Goal: Task Accomplishment & Management: Use online tool/utility

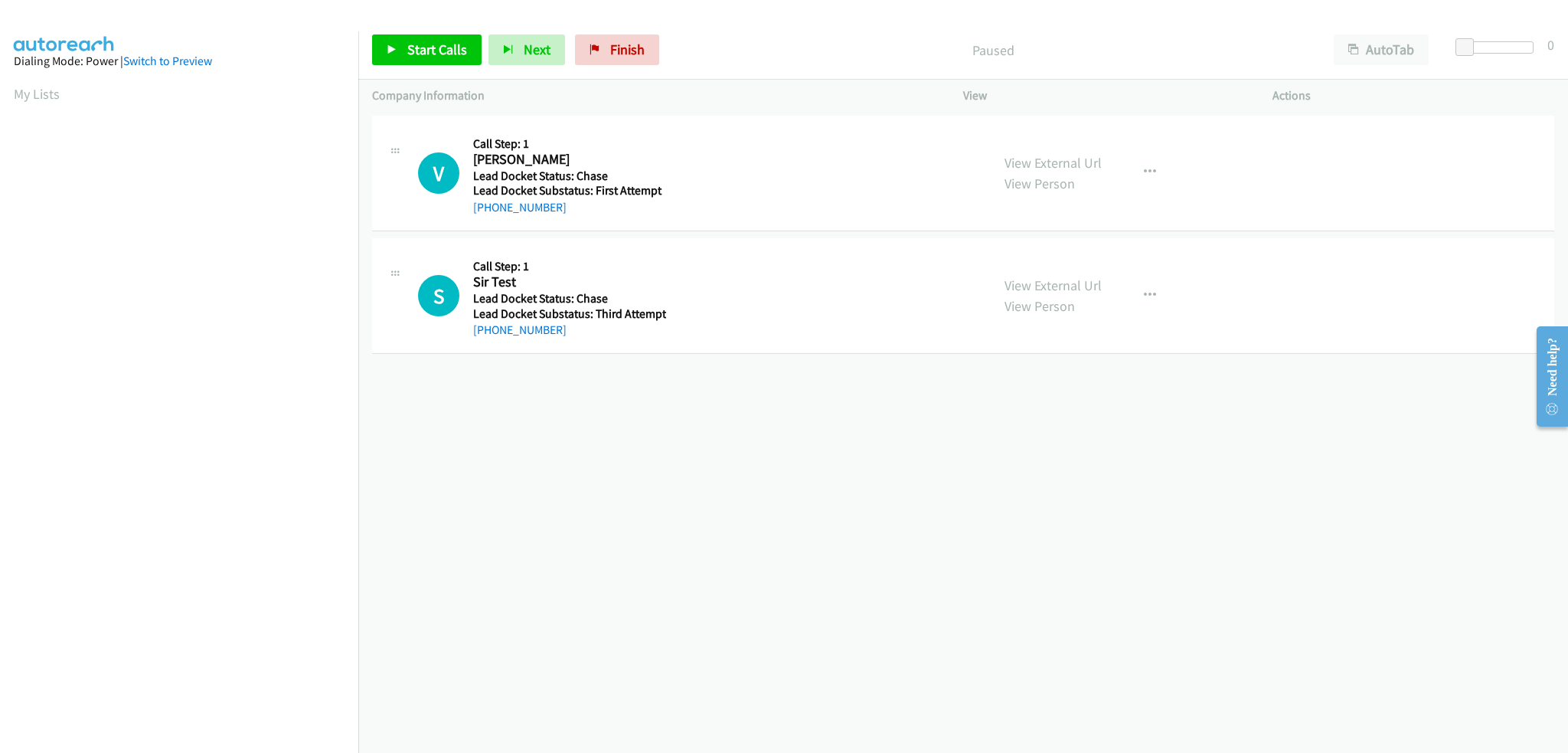
scroll to position [73, 0]
click at [642, 44] on link "Finish" at bounding box center [617, 49] width 84 height 31
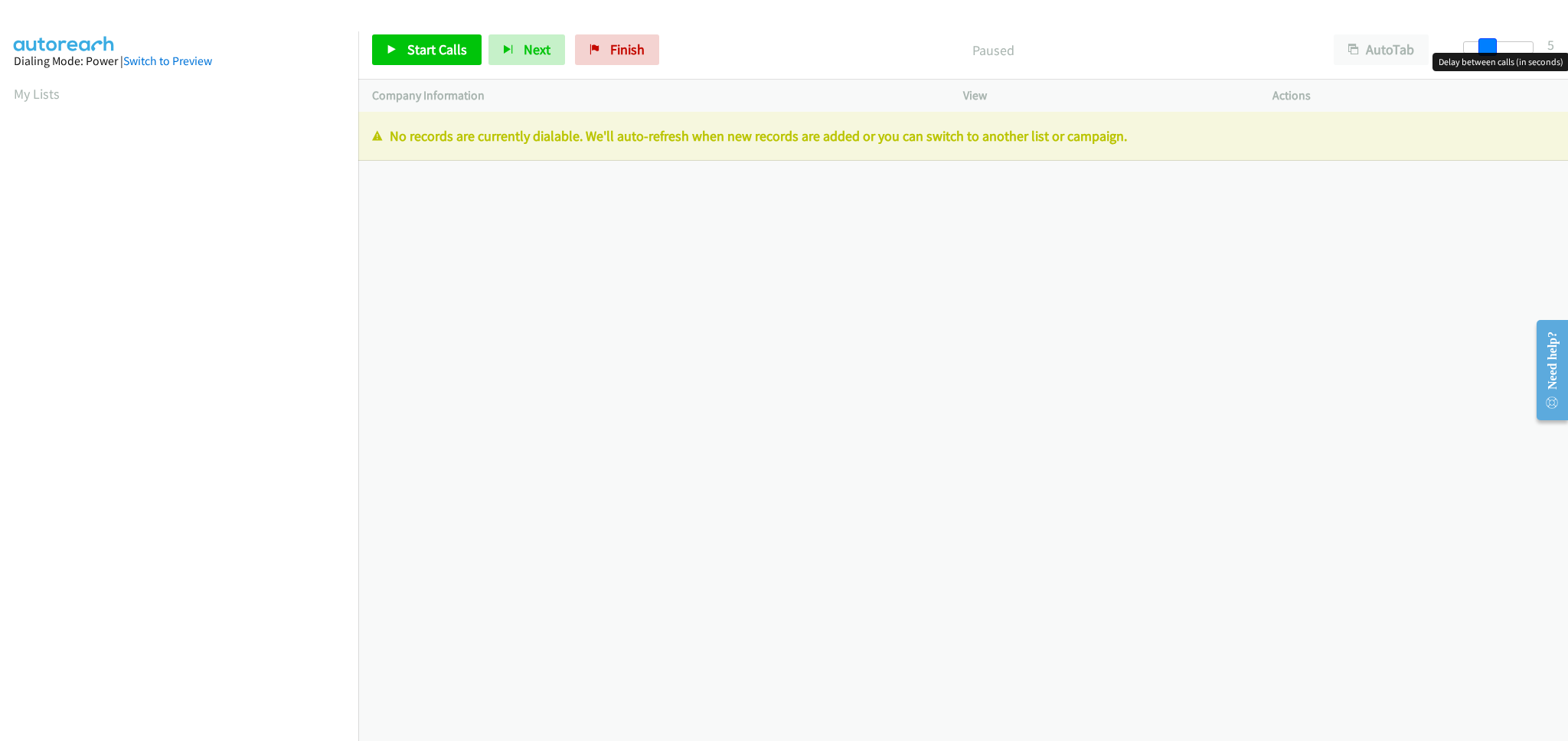
drag, startPoint x: 1470, startPoint y: 48, endPoint x: 1495, endPoint y: 53, distance: 25.5
click at [1495, 53] on body "Start Calls Pause Next Finish Paused AutoTab AutoTab 5 Company Information Info…" at bounding box center [784, 36] width 1568 height 73
click at [1485, 48] on span at bounding box center [1488, 48] width 18 height 18
click at [1493, 52] on body "Start Calls Pause Next Finish Paused AutoTab AutoTab 5 Company Information Info…" at bounding box center [784, 36] width 1568 height 73
drag, startPoint x: 1483, startPoint y: 45, endPoint x: 1444, endPoint y: 51, distance: 39.5
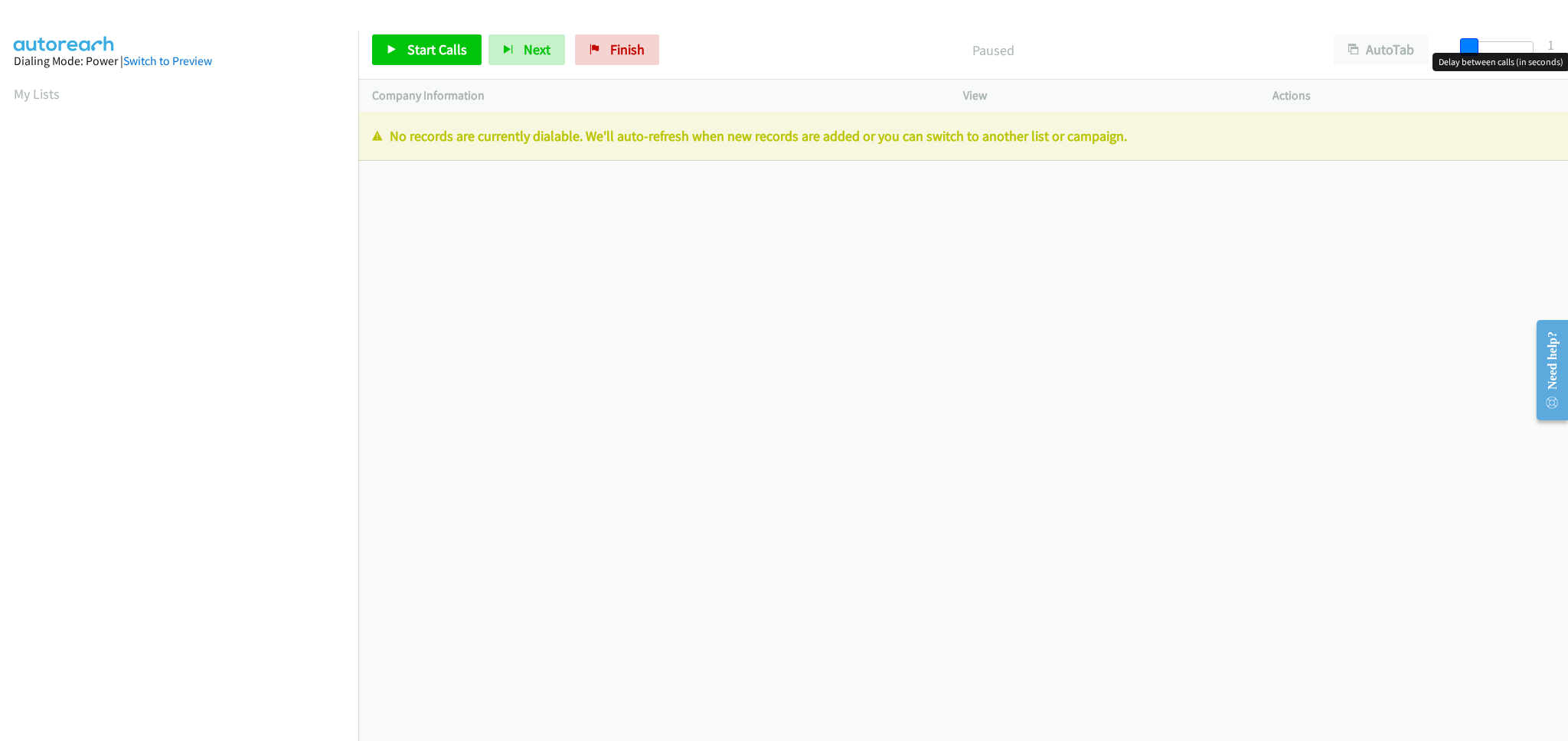
click at [1451, 51] on div at bounding box center [1498, 53] width 98 height 23
drag, startPoint x: 1462, startPoint y: 43, endPoint x: 1488, endPoint y: 49, distance: 26.7
click at [1488, 49] on span at bounding box center [1488, 48] width 18 height 18
drag, startPoint x: 1485, startPoint y: 48, endPoint x: 1446, endPoint y: 51, distance: 39.1
click at [1446, 51] on div "Start Calls Pause Next Finish Paused AutoTab AutoTab 5" at bounding box center [963, 50] width 1210 height 59
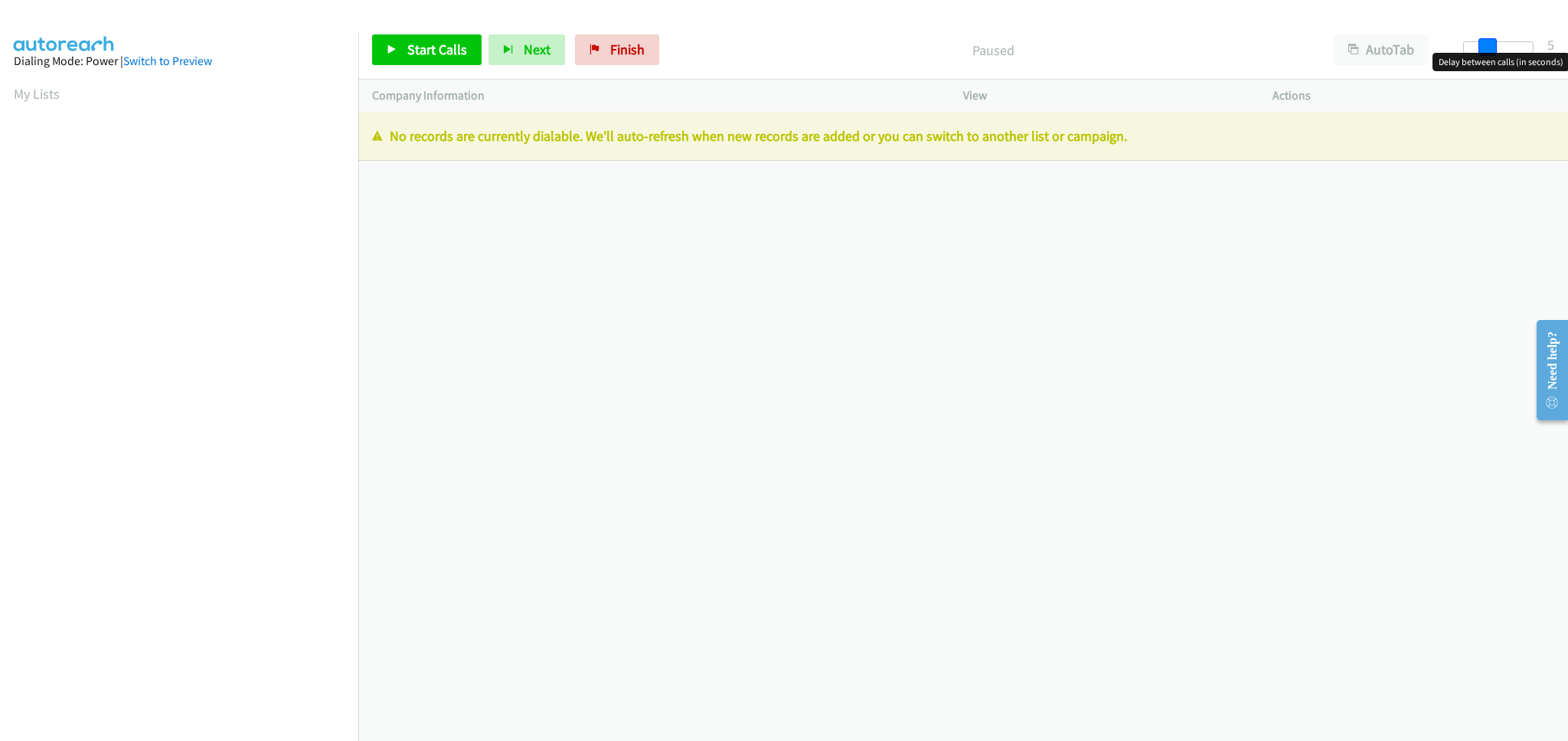
drag, startPoint x: 1463, startPoint y: 46, endPoint x: 1487, endPoint y: 48, distance: 24.1
click at [1487, 48] on span at bounding box center [1488, 48] width 18 height 18
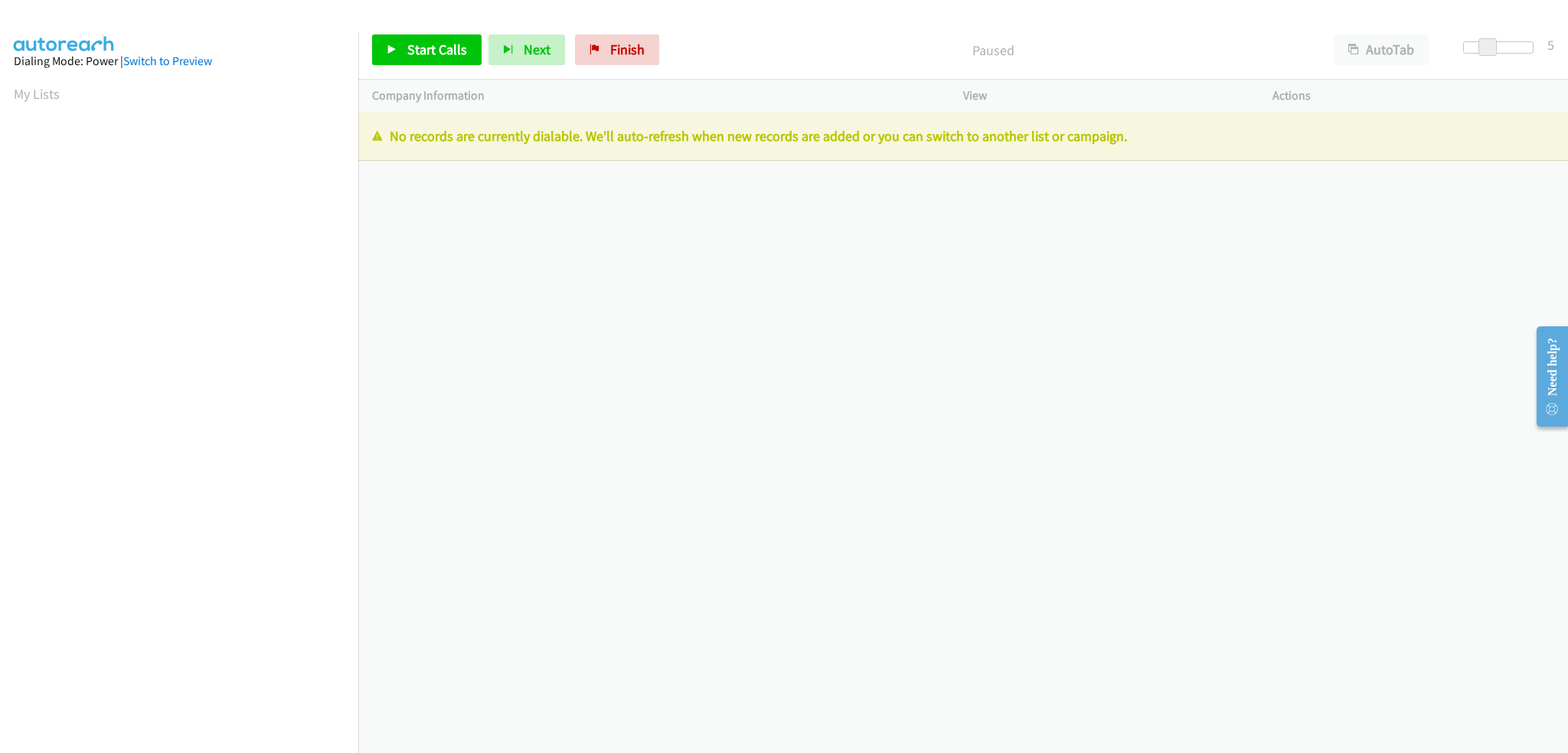
drag, startPoint x: 1186, startPoint y: 63, endPoint x: 1148, endPoint y: 119, distance: 67.7
click at [1185, 66] on div "Start Calls Pause Next Finish Paused AutoTab AutoTab 5" at bounding box center [963, 50] width 1210 height 59
click at [597, 45] on link "Finish" at bounding box center [617, 49] width 84 height 31
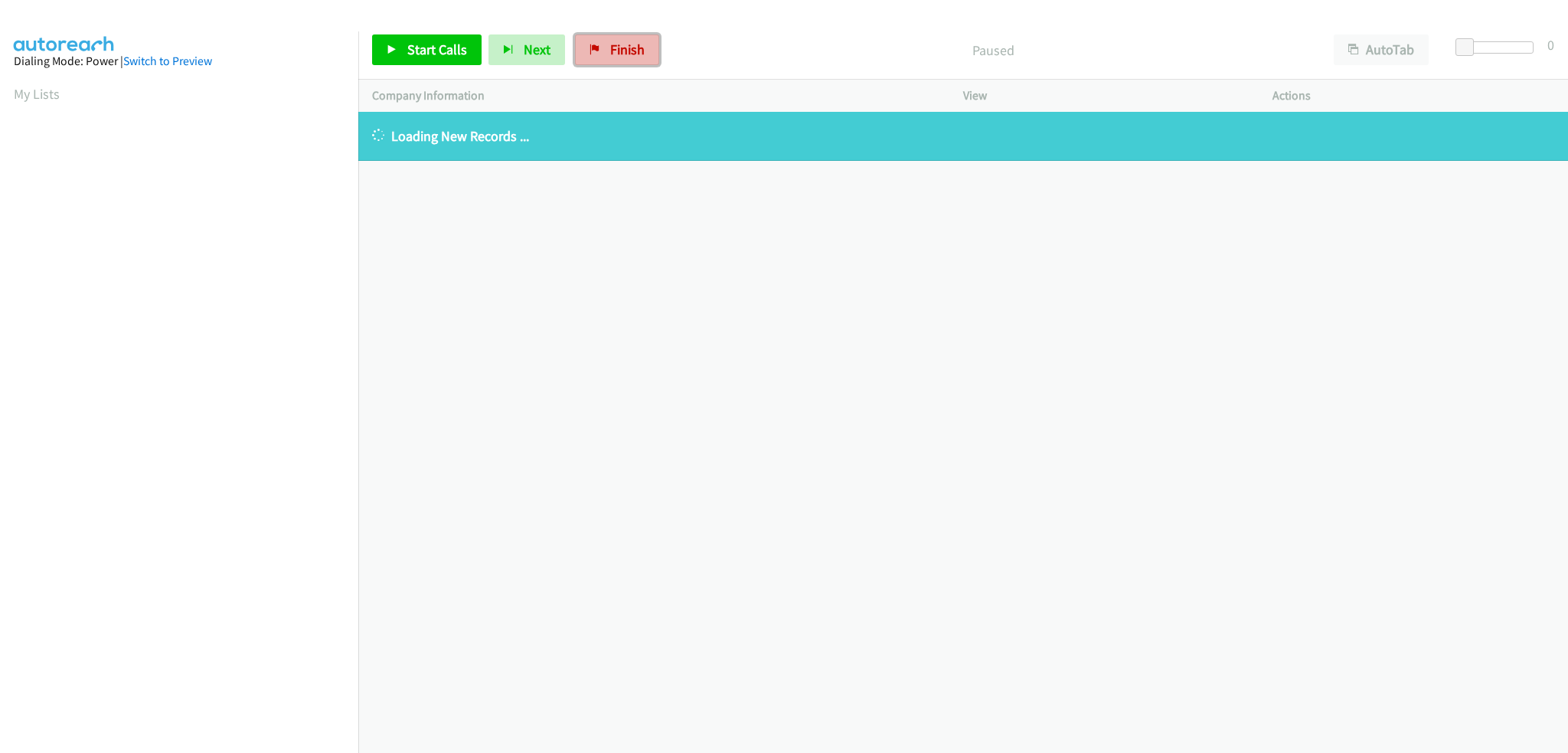
click at [595, 51] on link "Finish" at bounding box center [617, 49] width 84 height 31
